Goal: Transaction & Acquisition: Obtain resource

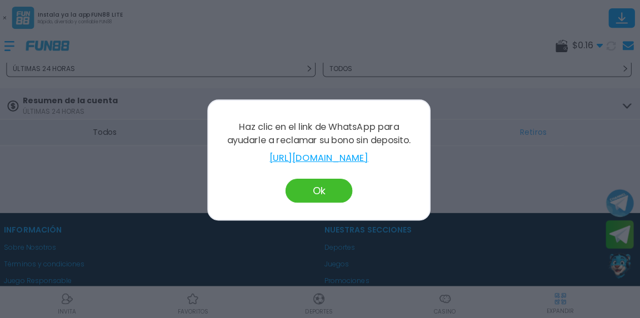
click at [318, 195] on button "Ok" at bounding box center [320, 190] width 67 height 24
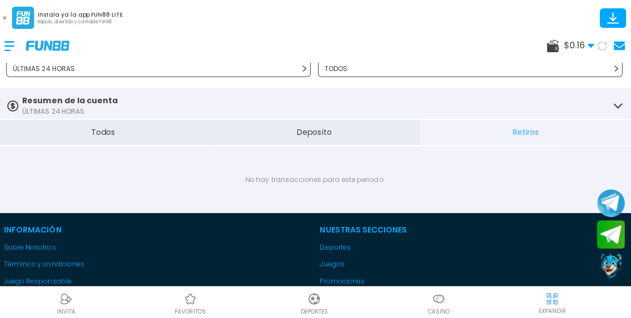
click at [11, 47] on div at bounding box center [18, 45] width 22 height 33
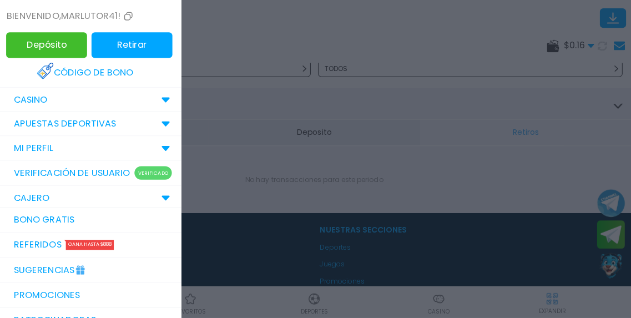
click at [163, 100] on icon at bounding box center [167, 100] width 9 height 6
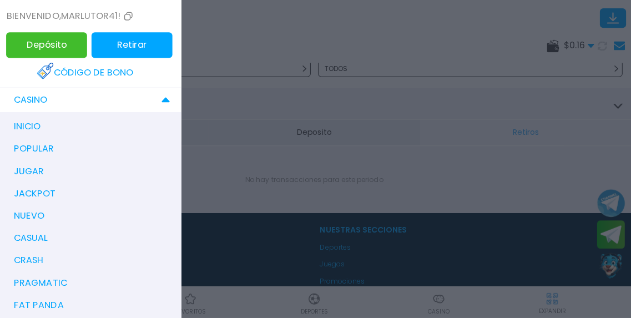
click at [69, 126] on div "inicio" at bounding box center [97, 126] width 172 height 22
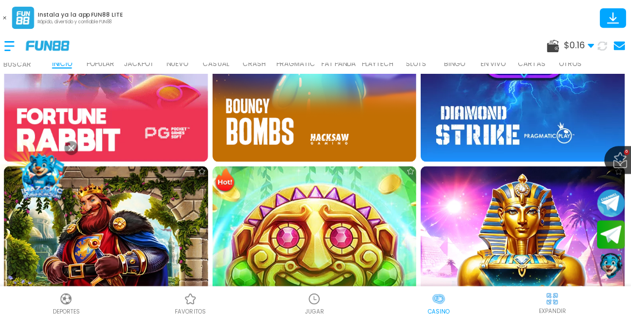
scroll to position [1073, 0]
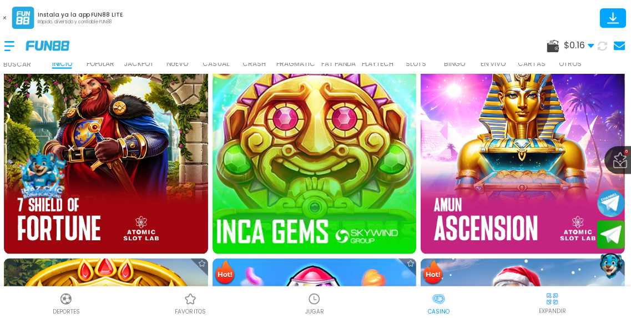
click at [301, 153] on img at bounding box center [315, 150] width 223 height 223
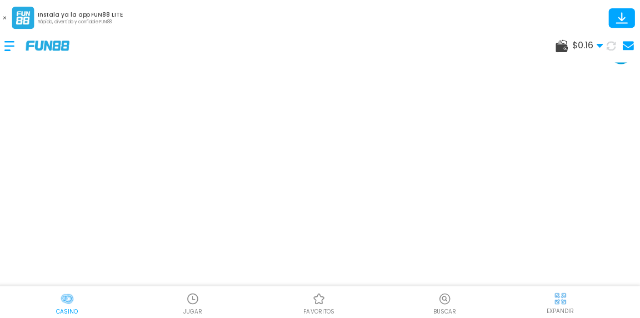
click at [9, 18] on button at bounding box center [7, 18] width 14 height 14
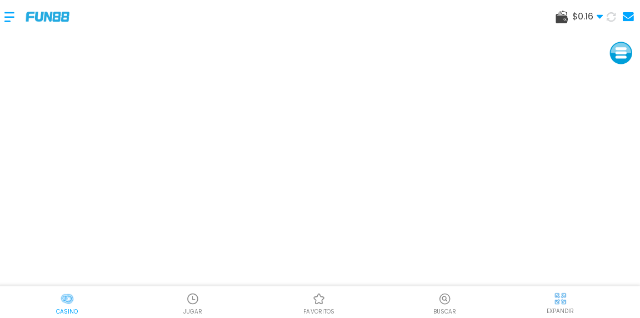
click at [13, 14] on div at bounding box center [18, 17] width 22 height 33
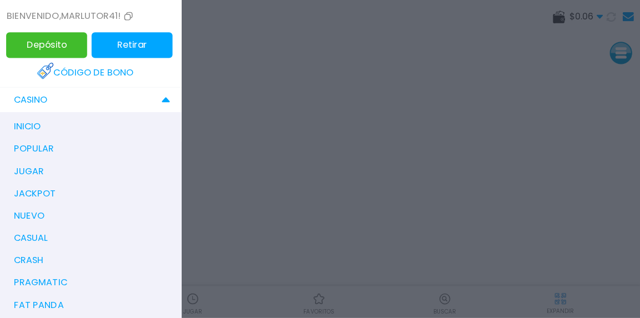
click at [163, 97] on icon at bounding box center [167, 100] width 9 height 6
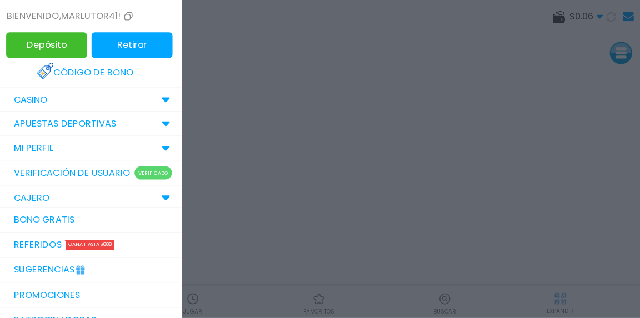
click at [67, 230] on link "Bono Gratis" at bounding box center [91, 219] width 183 height 25
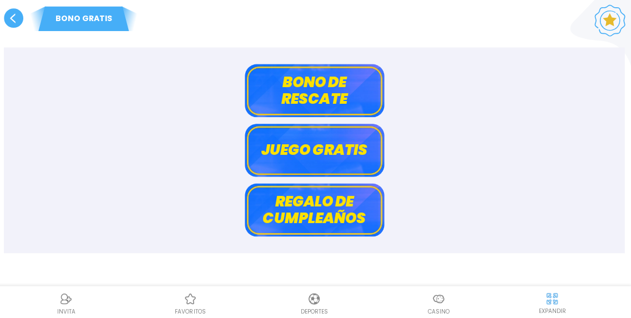
click at [349, 83] on button "Bono de rescate" at bounding box center [316, 90] width 139 height 53
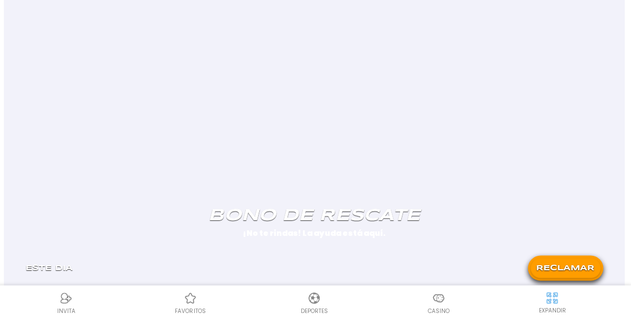
scroll to position [989, 0]
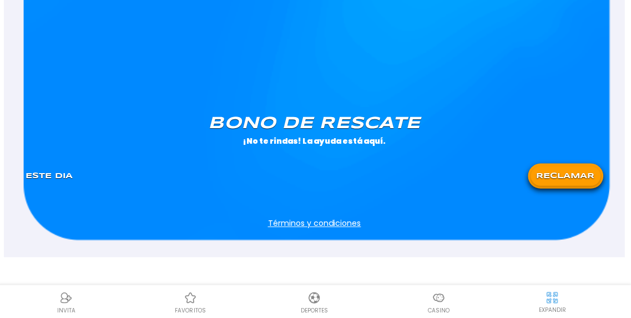
click at [552, 178] on button "RECLAMAR" at bounding box center [565, 176] width 69 height 19
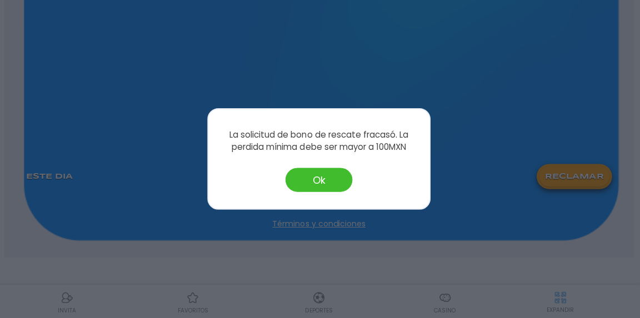
click at [329, 183] on button "Ok" at bounding box center [320, 180] width 67 height 24
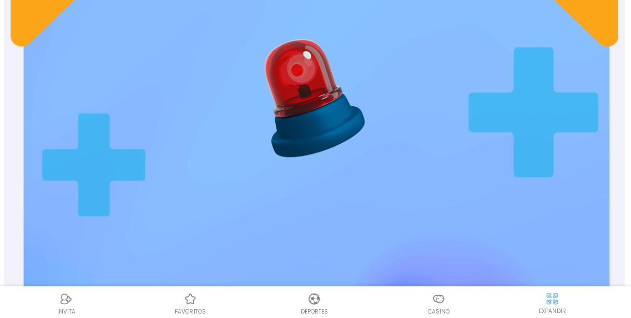
scroll to position [0, 0]
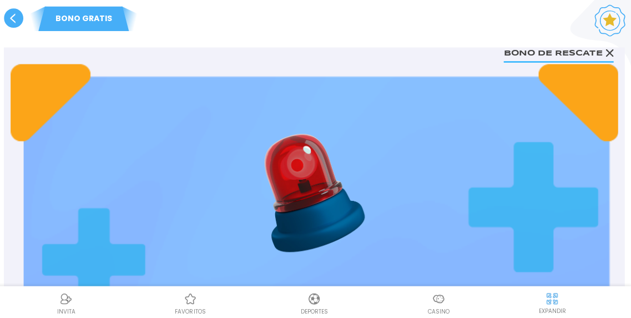
click at [11, 20] on use at bounding box center [16, 17] width 19 height 19
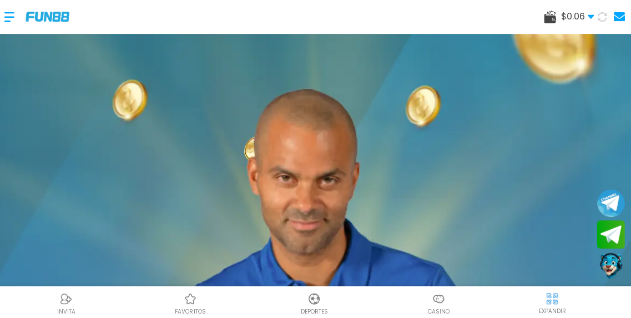
click at [11, 19] on div at bounding box center [18, 17] width 22 height 33
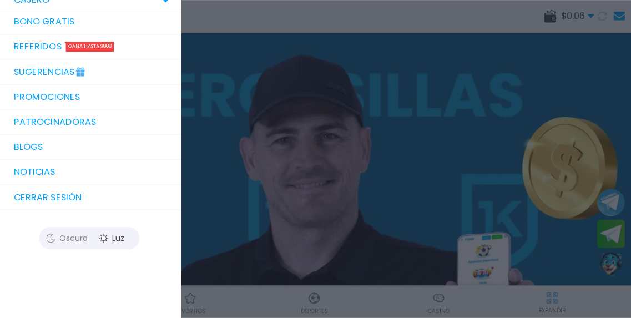
scroll to position [152, 0]
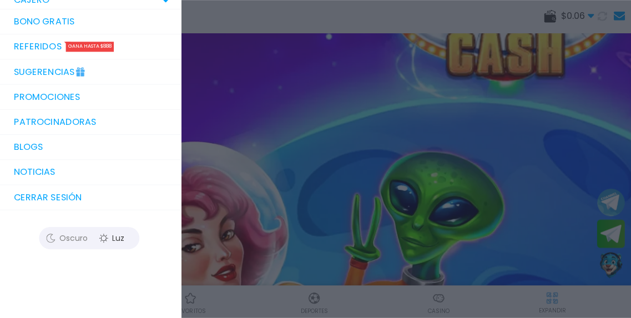
click at [63, 197] on button "Cerrar sesión" at bounding box center [91, 197] width 183 height 25
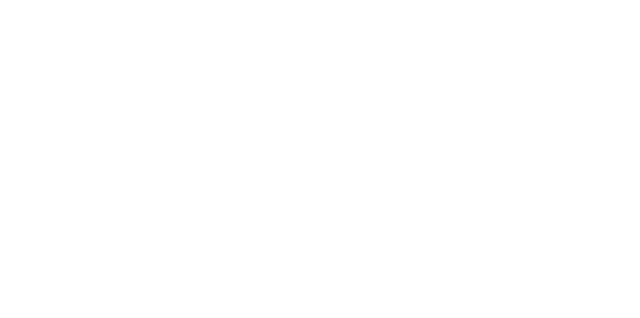
scroll to position [0, 0]
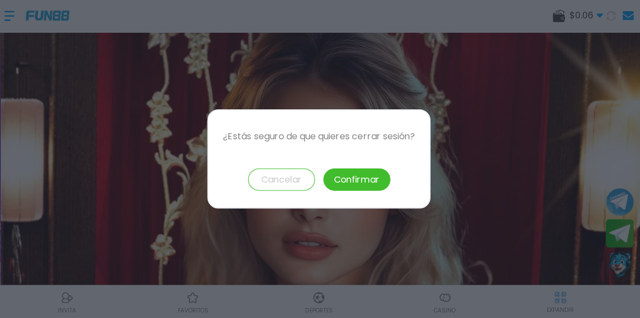
click at [362, 188] on button "Confirmar" at bounding box center [357, 180] width 67 height 22
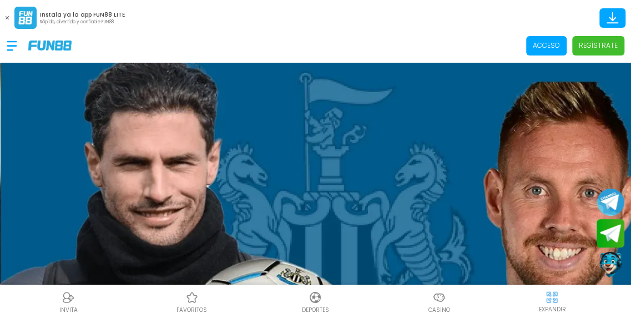
scroll to position [1, 0]
